Goal: Check status: Check status

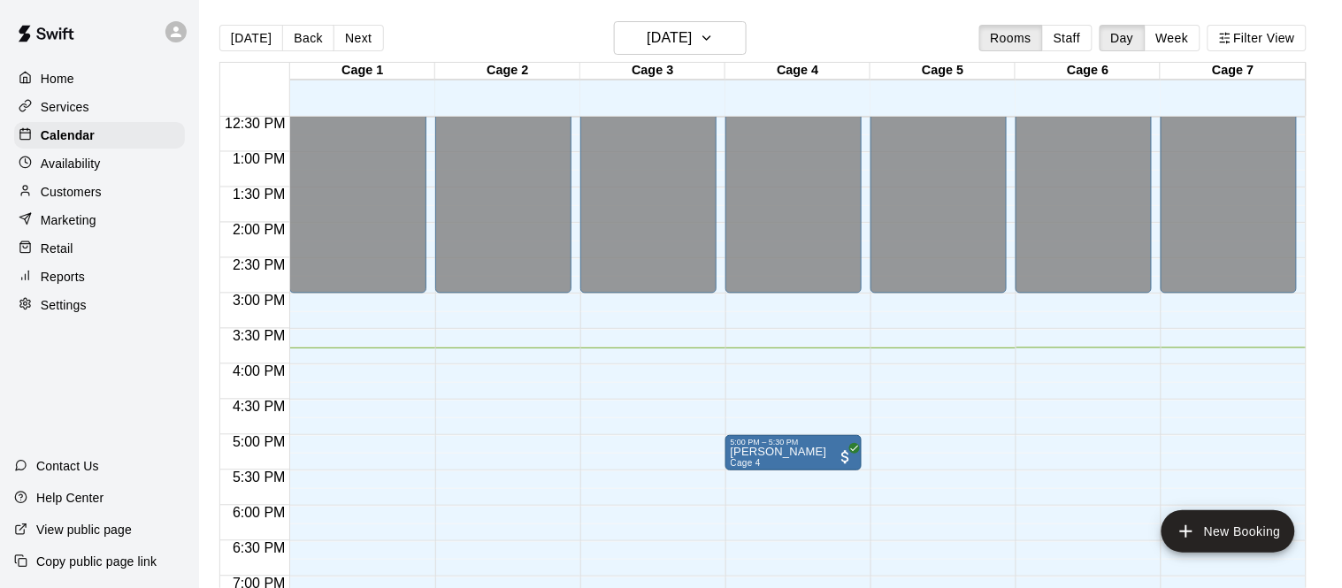
scroll to position [883, 0]
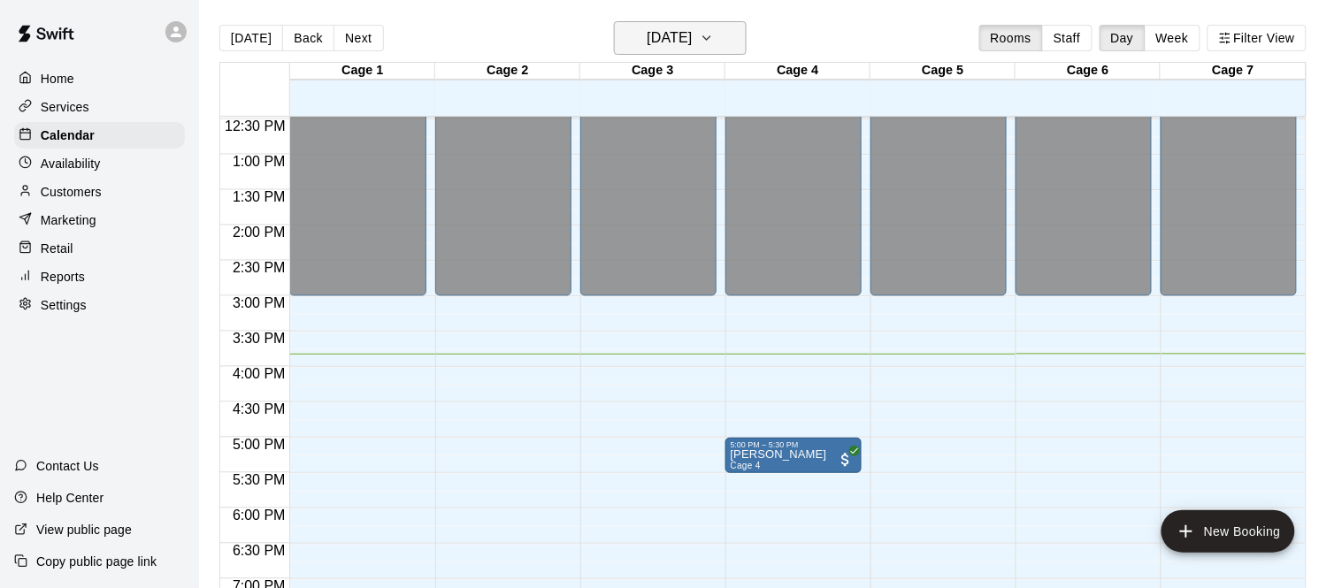
click at [680, 43] on h6 "[DATE]" at bounding box center [669, 38] width 45 height 25
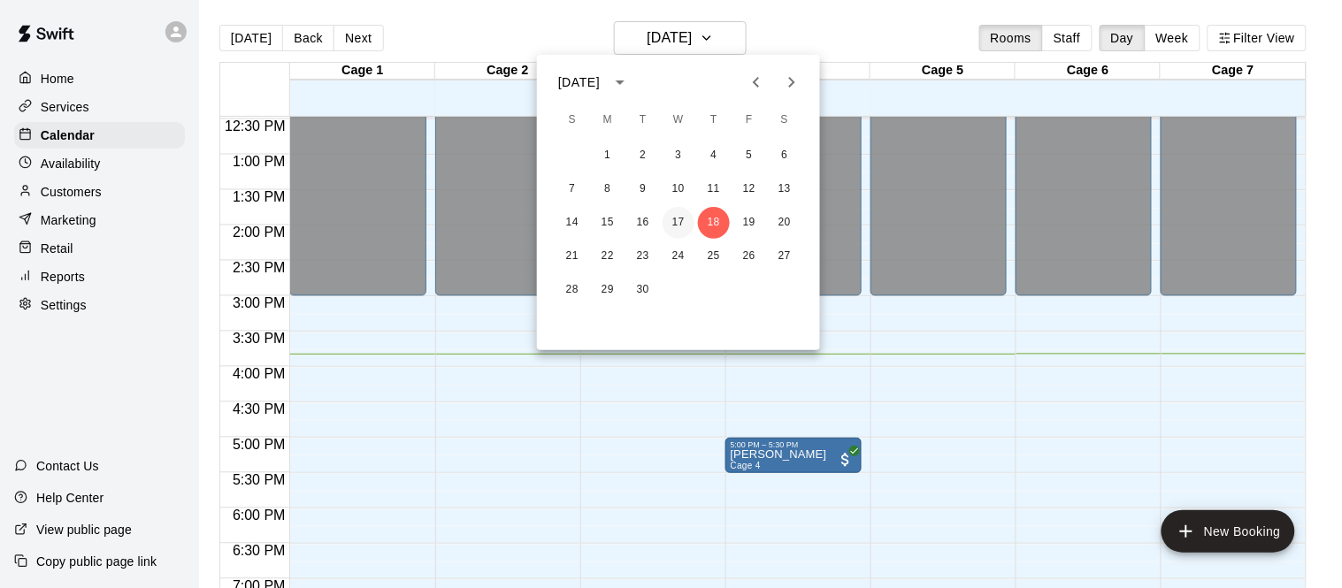
click at [682, 223] on button "17" at bounding box center [679, 223] width 32 height 32
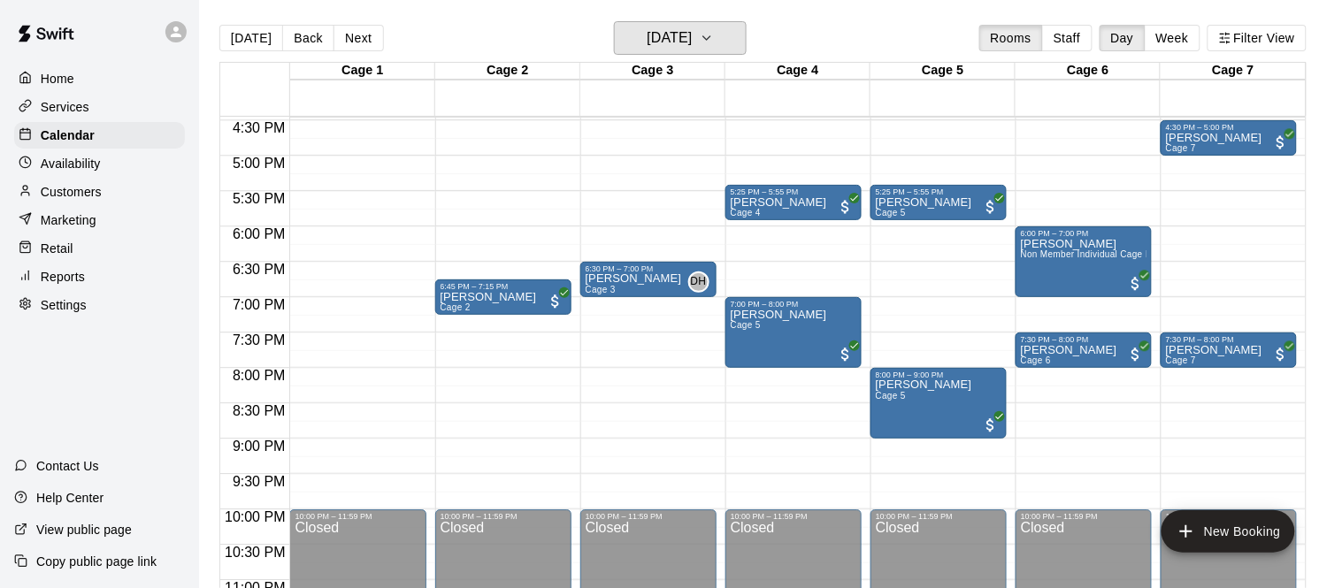
scroll to position [1201, 0]
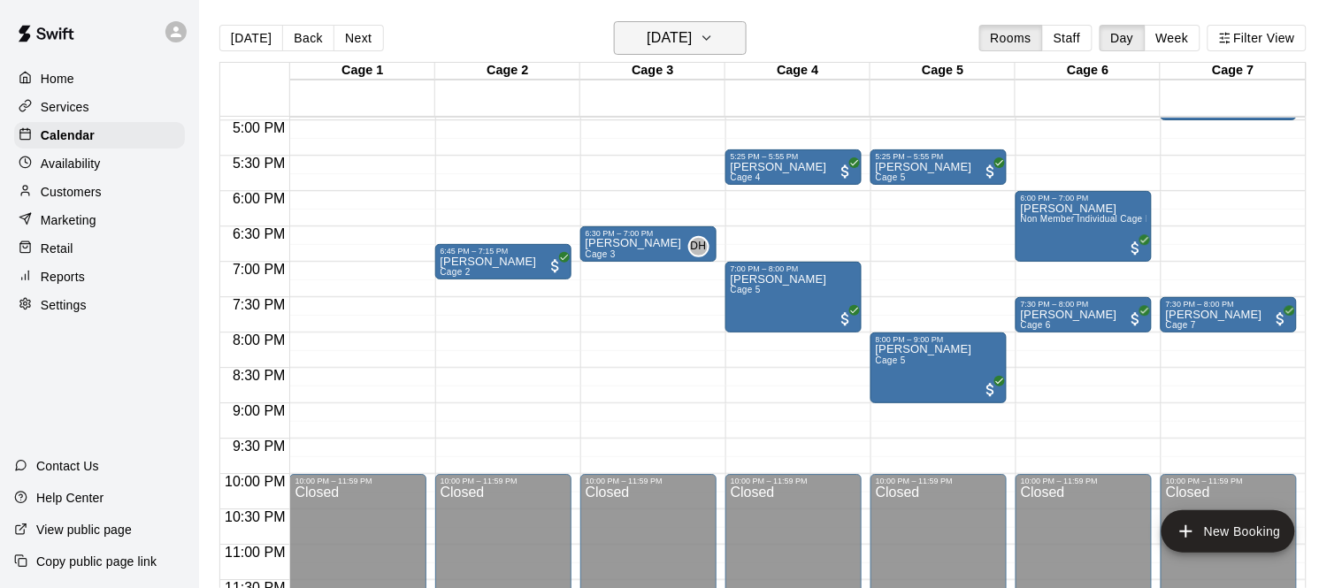
click at [665, 27] on h6 "[DATE]" at bounding box center [669, 38] width 45 height 25
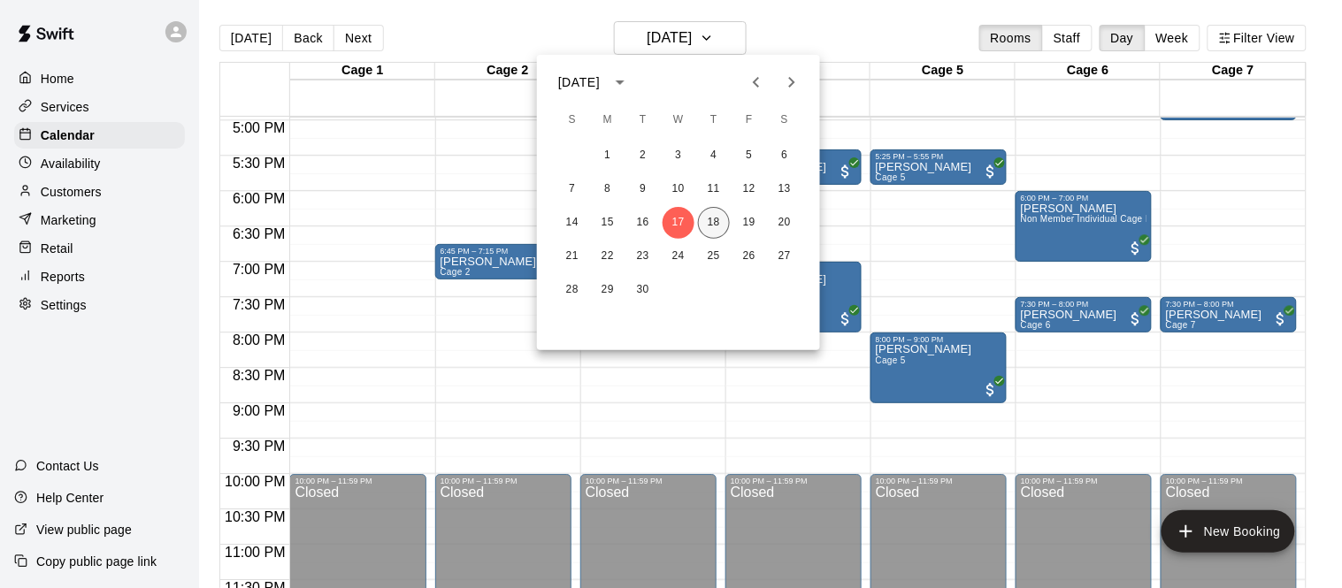
click at [710, 215] on button "18" at bounding box center [714, 223] width 32 height 32
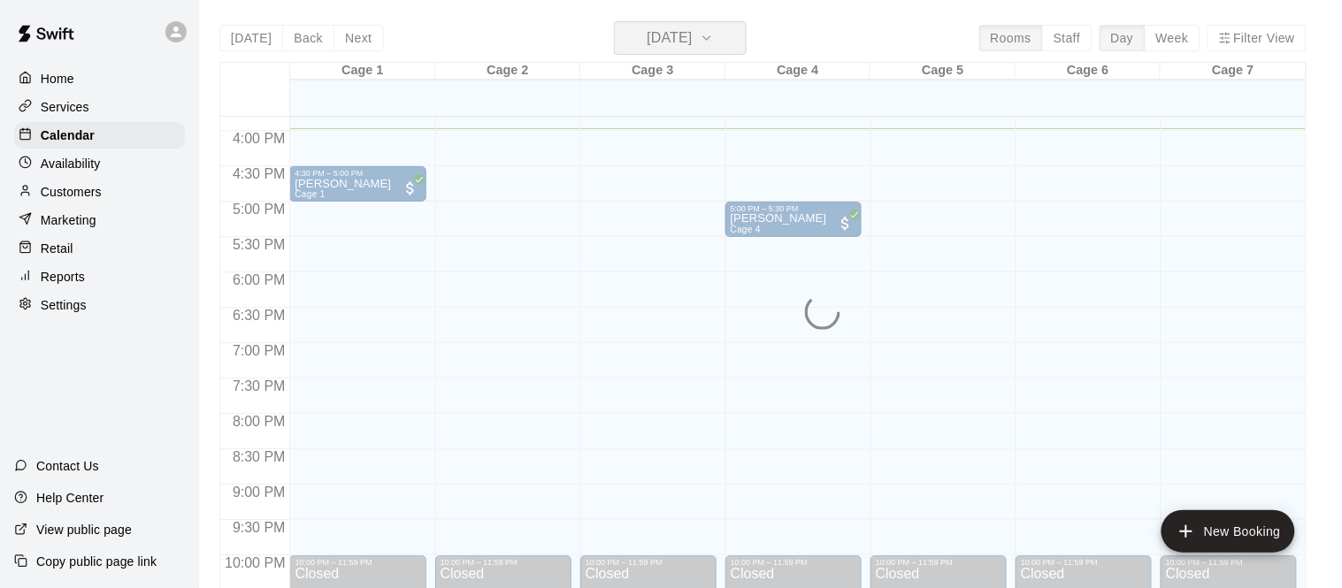
scroll to position [1192, 0]
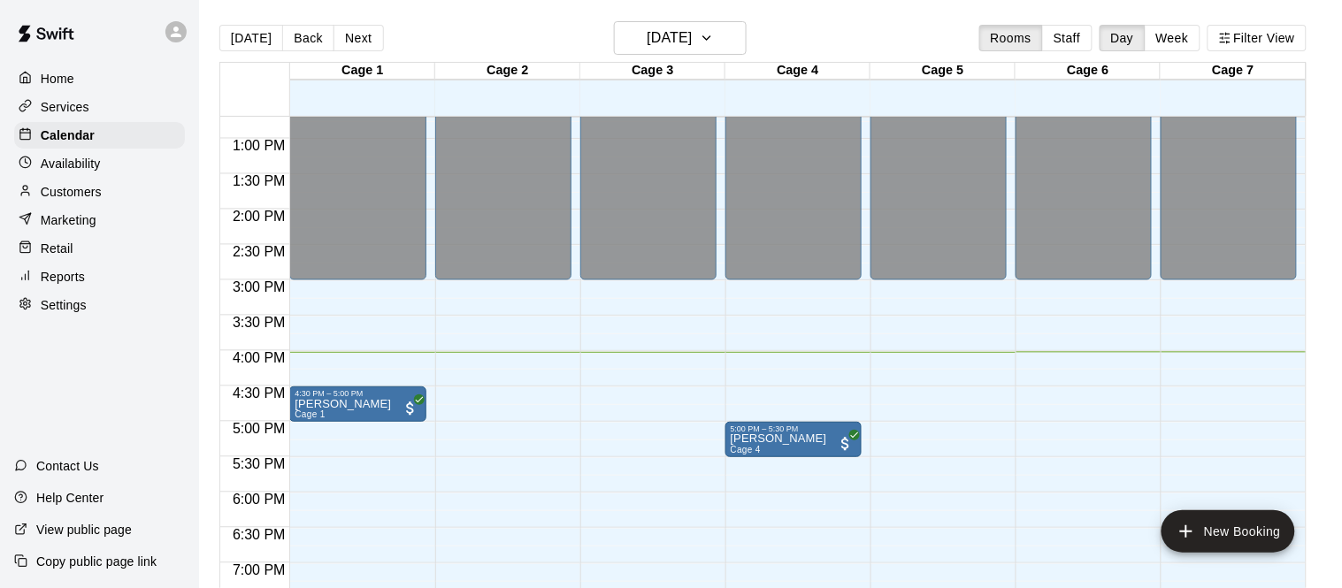
scroll to position [889, 0]
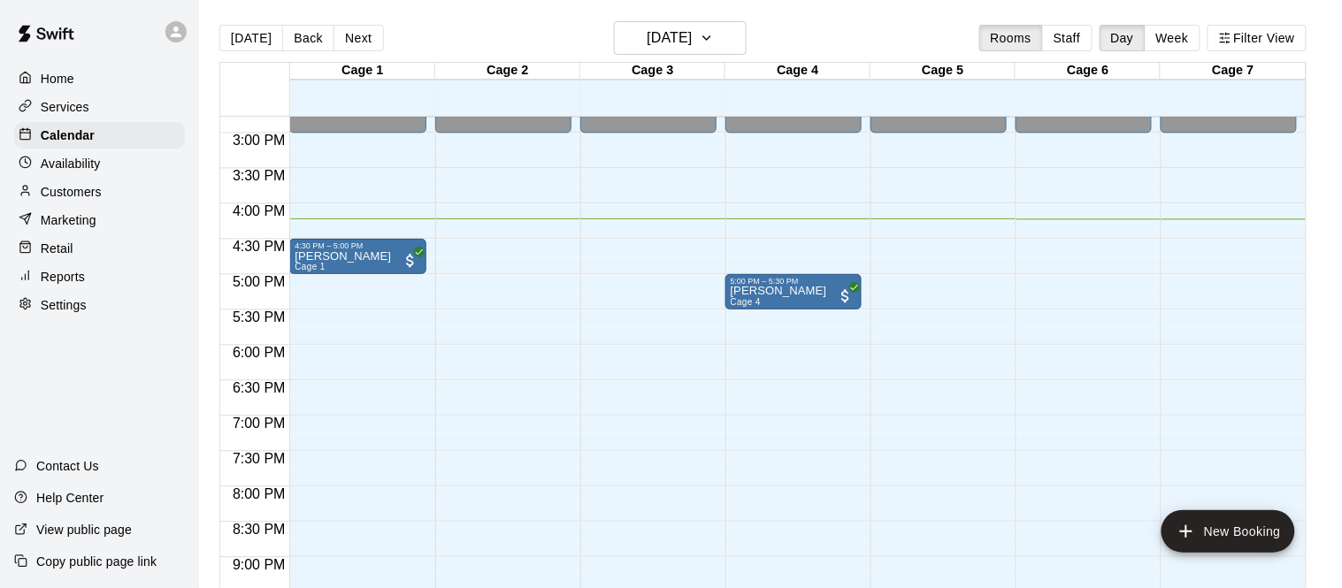
scroll to position [1031, 0]
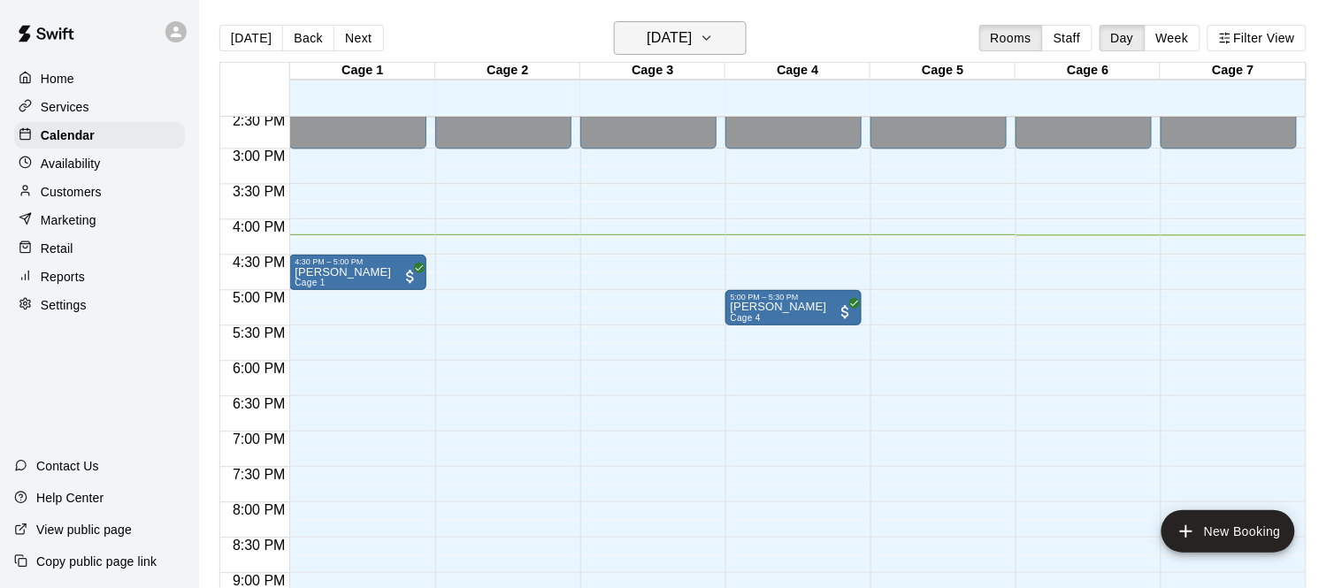
click at [723, 28] on button "[DATE]" at bounding box center [680, 38] width 133 height 34
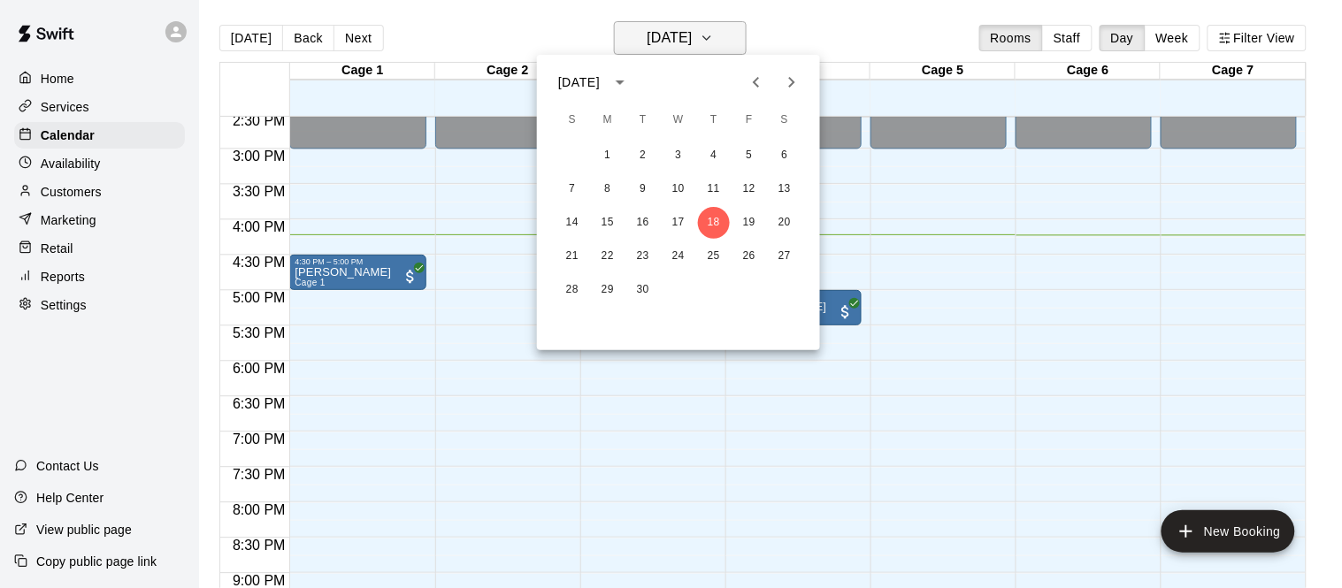
click at [723, 28] on div at bounding box center [671, 294] width 1342 height 588
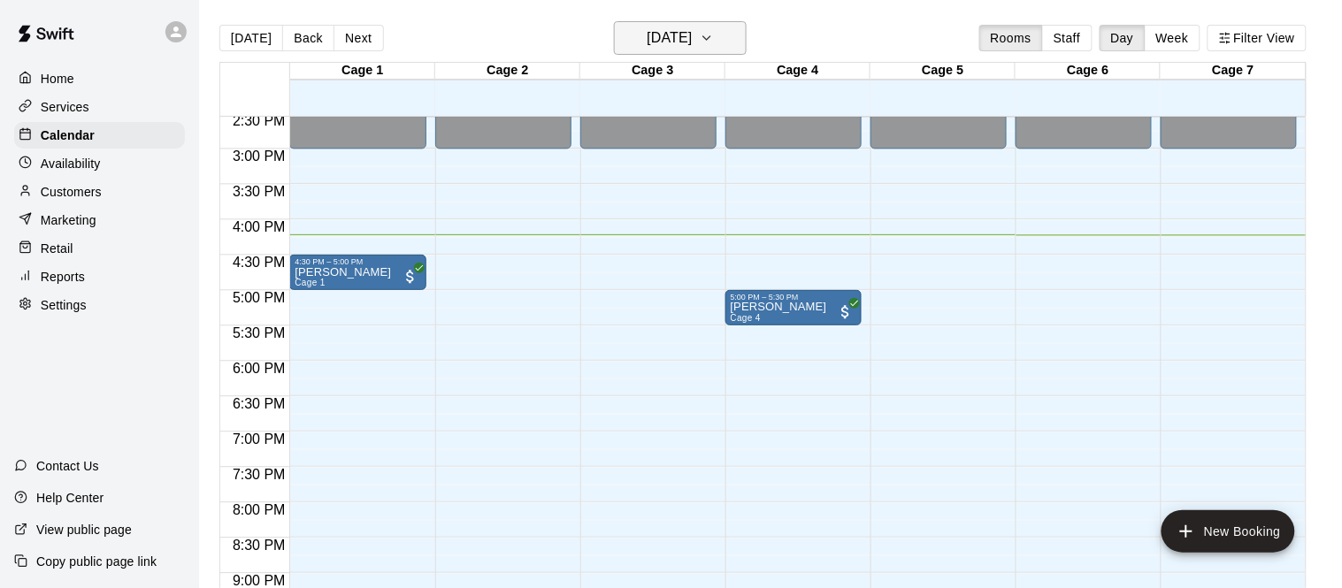
click at [723, 28] on button "[DATE]" at bounding box center [680, 38] width 133 height 34
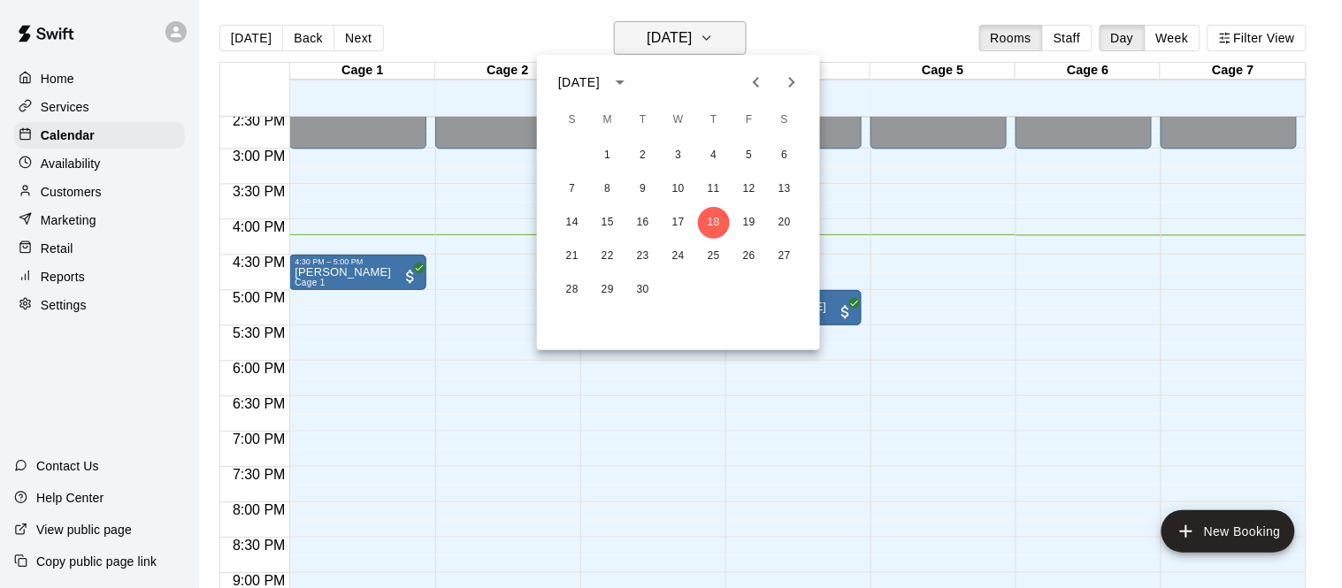
click at [723, 28] on div at bounding box center [671, 294] width 1342 height 588
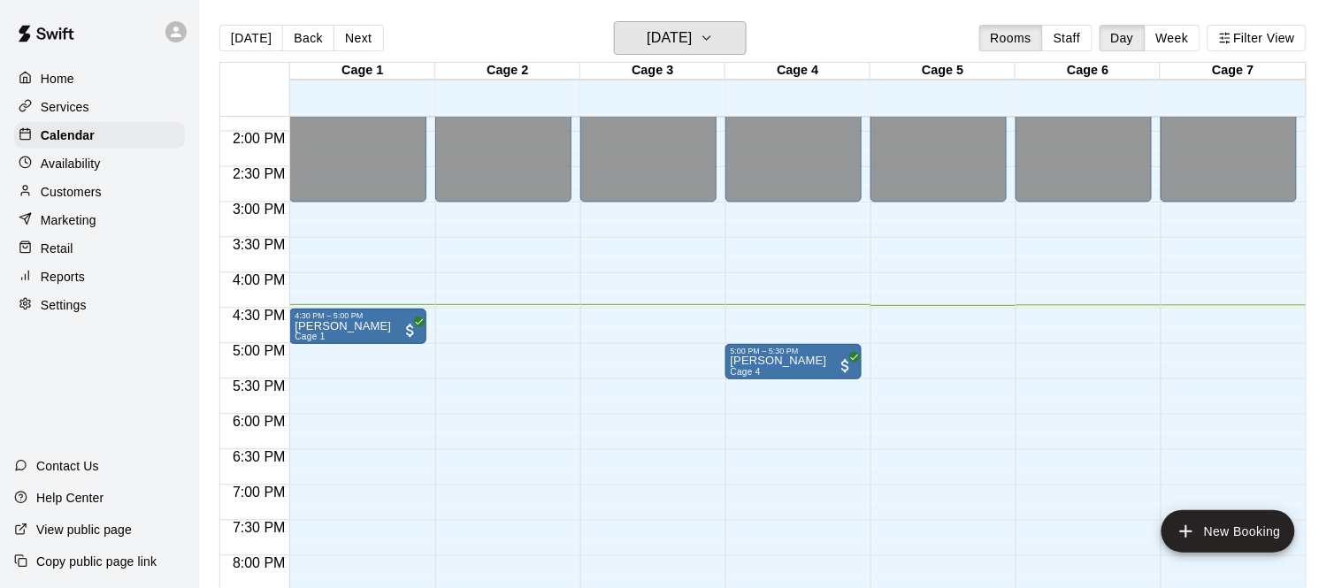
scroll to position [975, 0]
